Goal: Entertainment & Leisure: Consume media (video, audio)

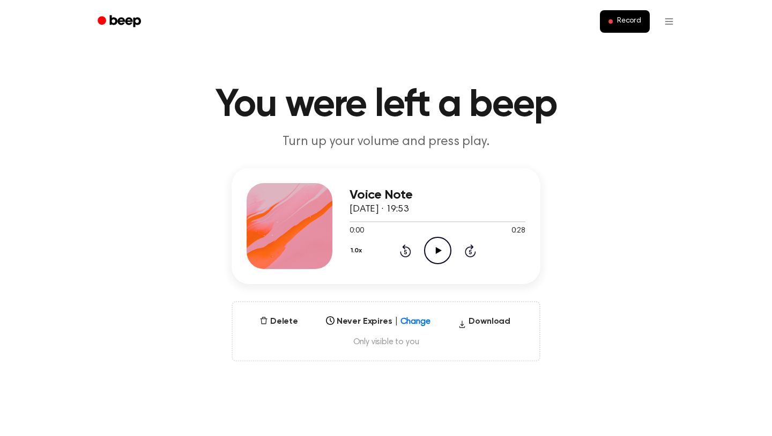
click at [440, 248] on icon "Play Audio" at bounding box center [437, 250] width 27 height 27
click at [442, 252] on icon "Pause Audio" at bounding box center [437, 250] width 27 height 27
click at [433, 244] on icon "Play Audio" at bounding box center [437, 250] width 27 height 27
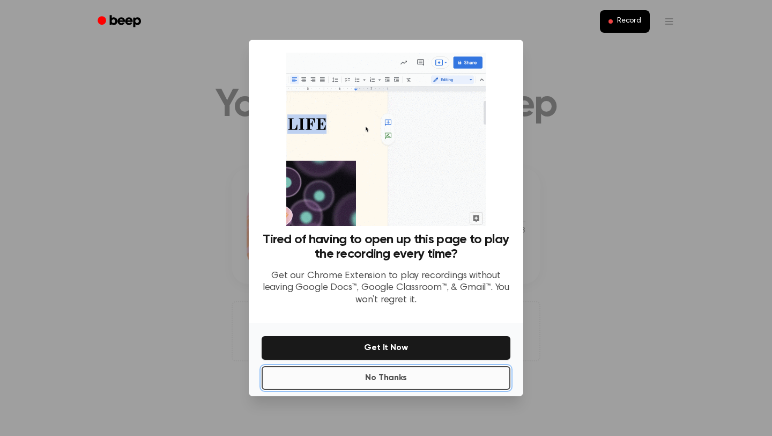
click at [403, 385] on button "No Thanks" at bounding box center [386, 378] width 249 height 24
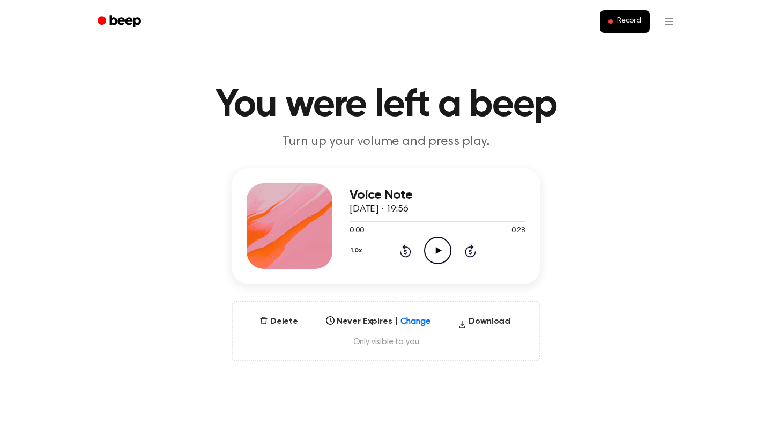
click at [437, 257] on icon "Play Audio" at bounding box center [437, 250] width 27 height 27
click at [437, 250] on icon at bounding box center [439, 250] width 6 height 7
click at [444, 247] on icon "Play Audio" at bounding box center [437, 250] width 27 height 27
click at [440, 242] on icon "Play Audio" at bounding box center [437, 250] width 27 height 27
